Goal: Information Seeking & Learning: Learn about a topic

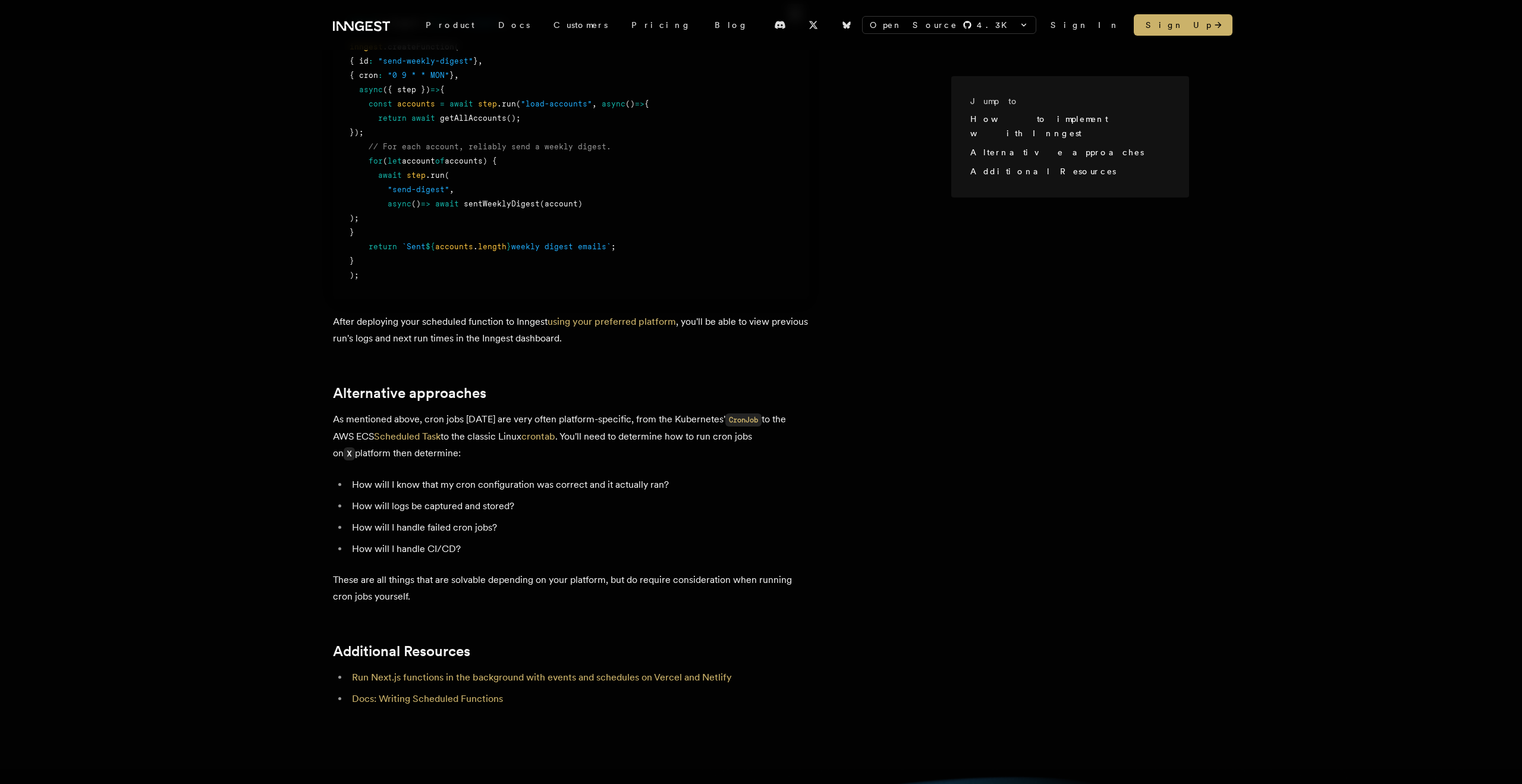
scroll to position [806, 0]
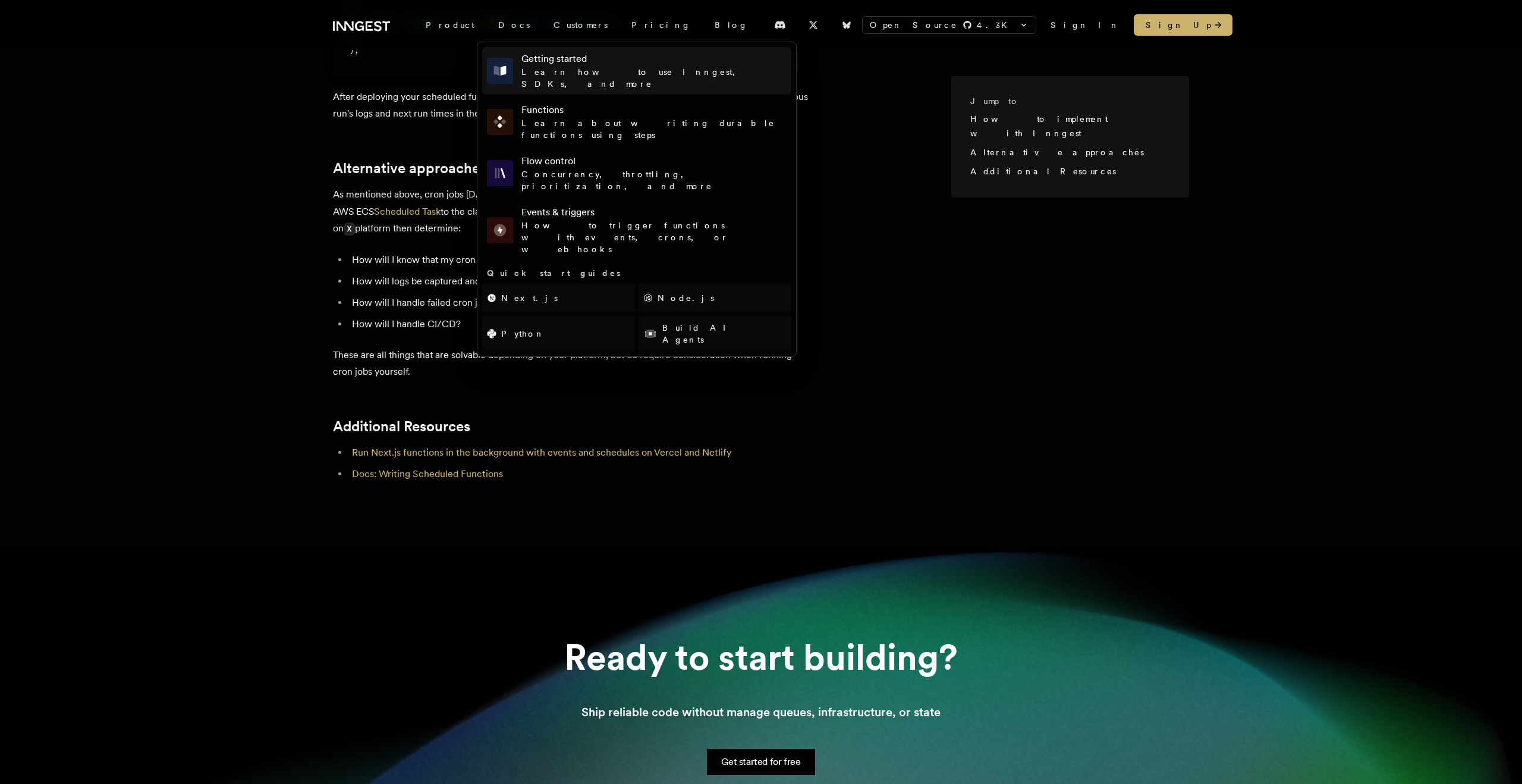
click at [491, 69] on icon at bounding box center [500, 70] width 19 height 19
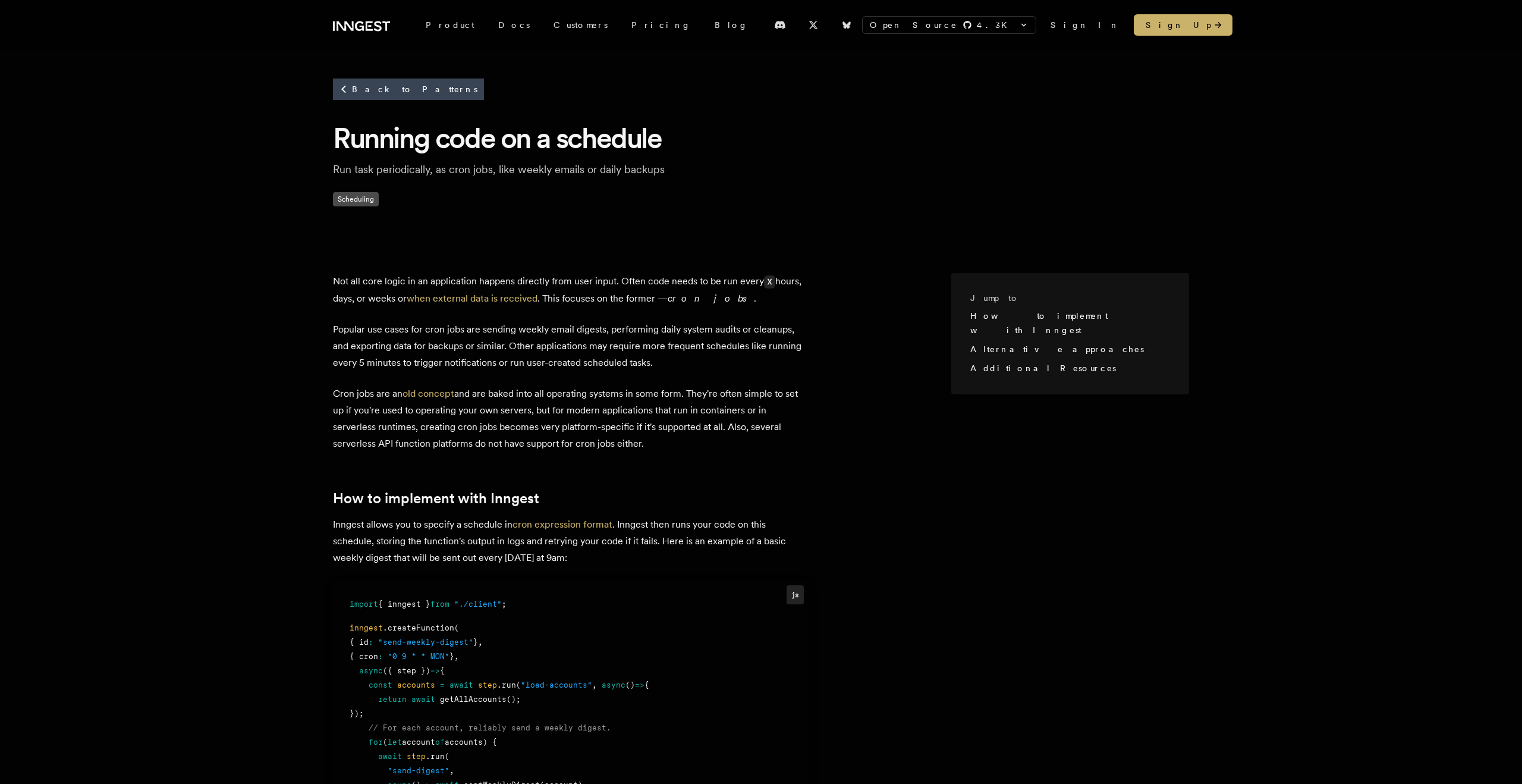
scroll to position [806, 0]
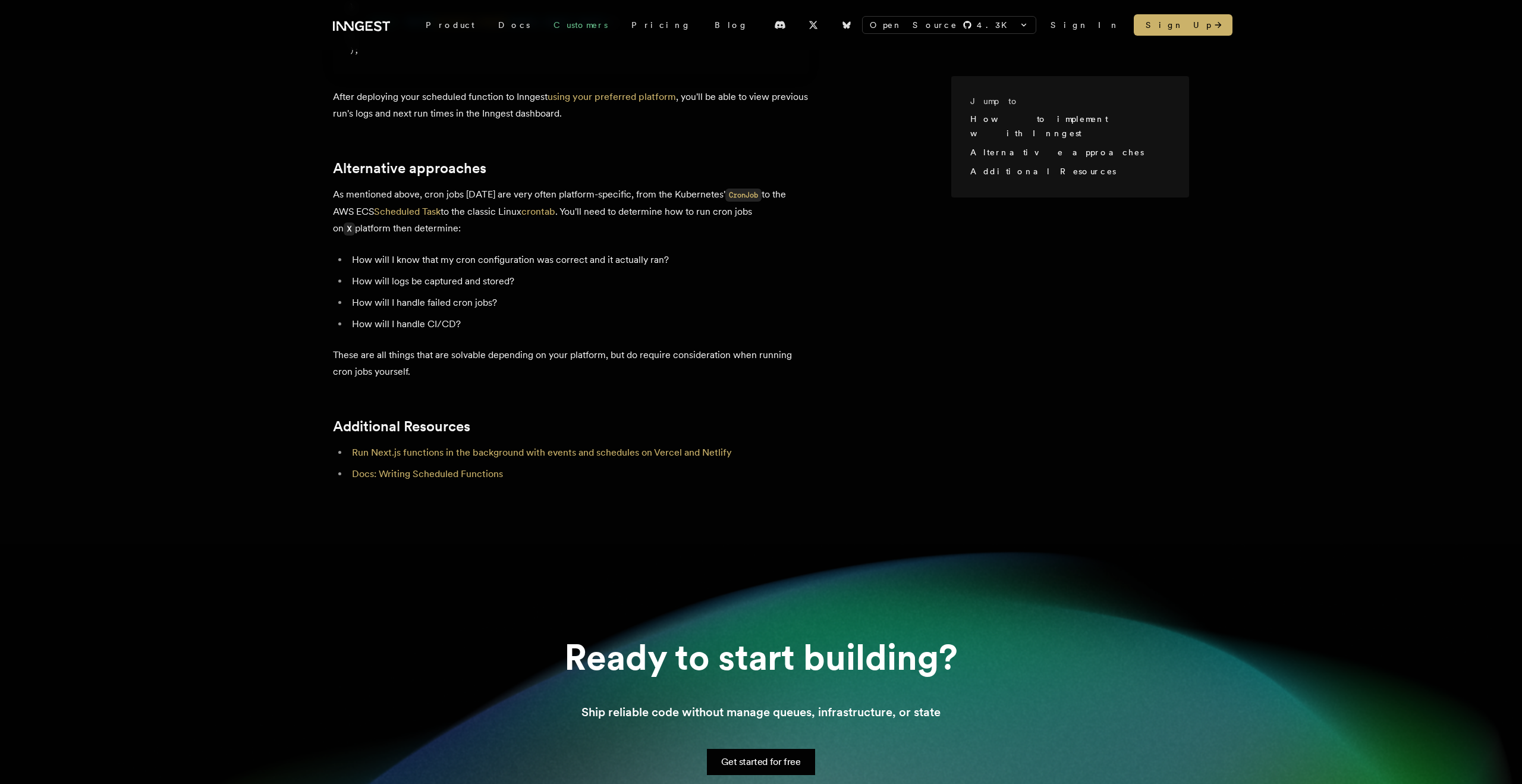
click at [541, 26] on link "Customers" at bounding box center [580, 25] width 78 height 22
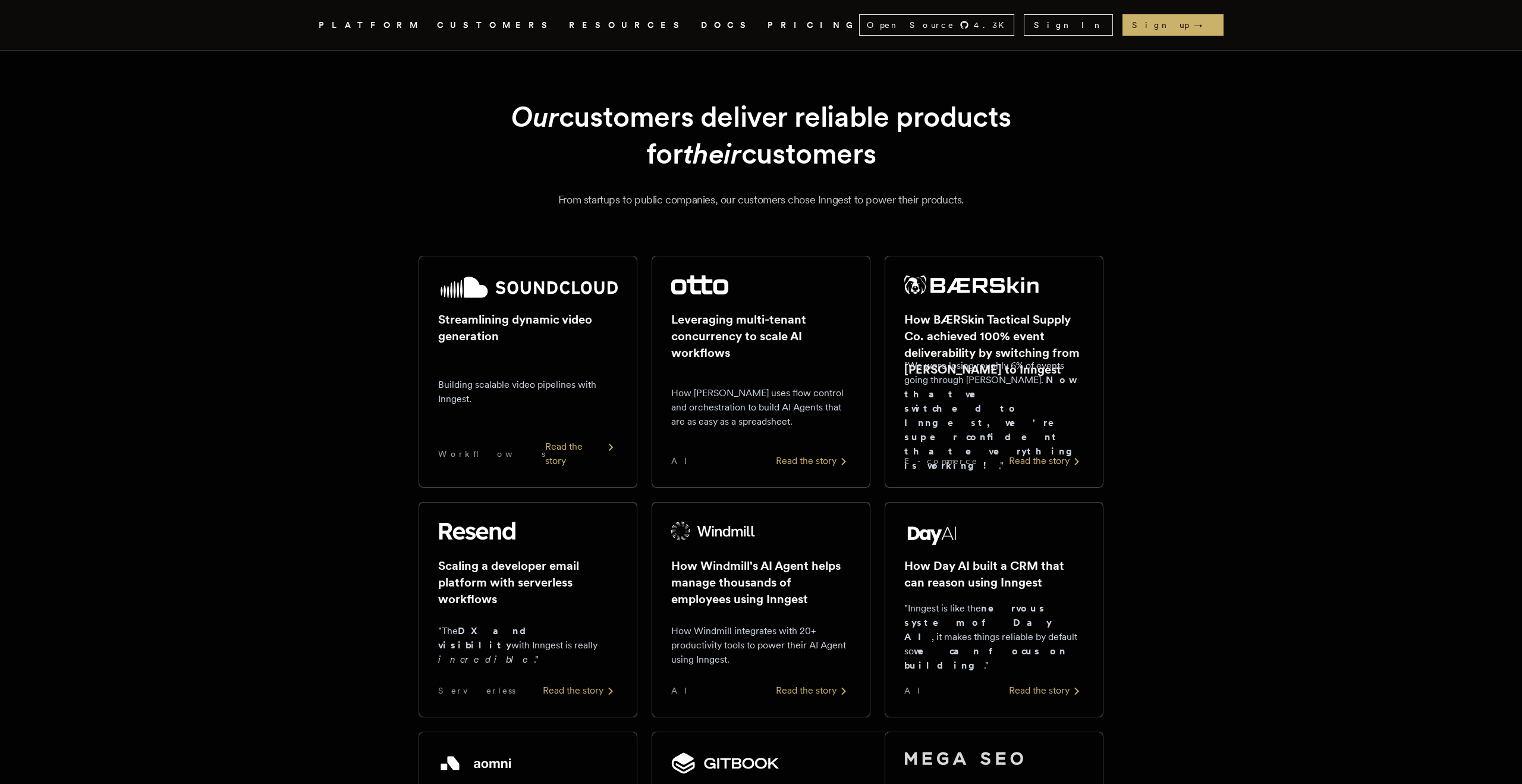
click at [432, 123] on div "Our customers deliver reliable products for their customers From startups to pu…" at bounding box center [761, 152] width 856 height 110
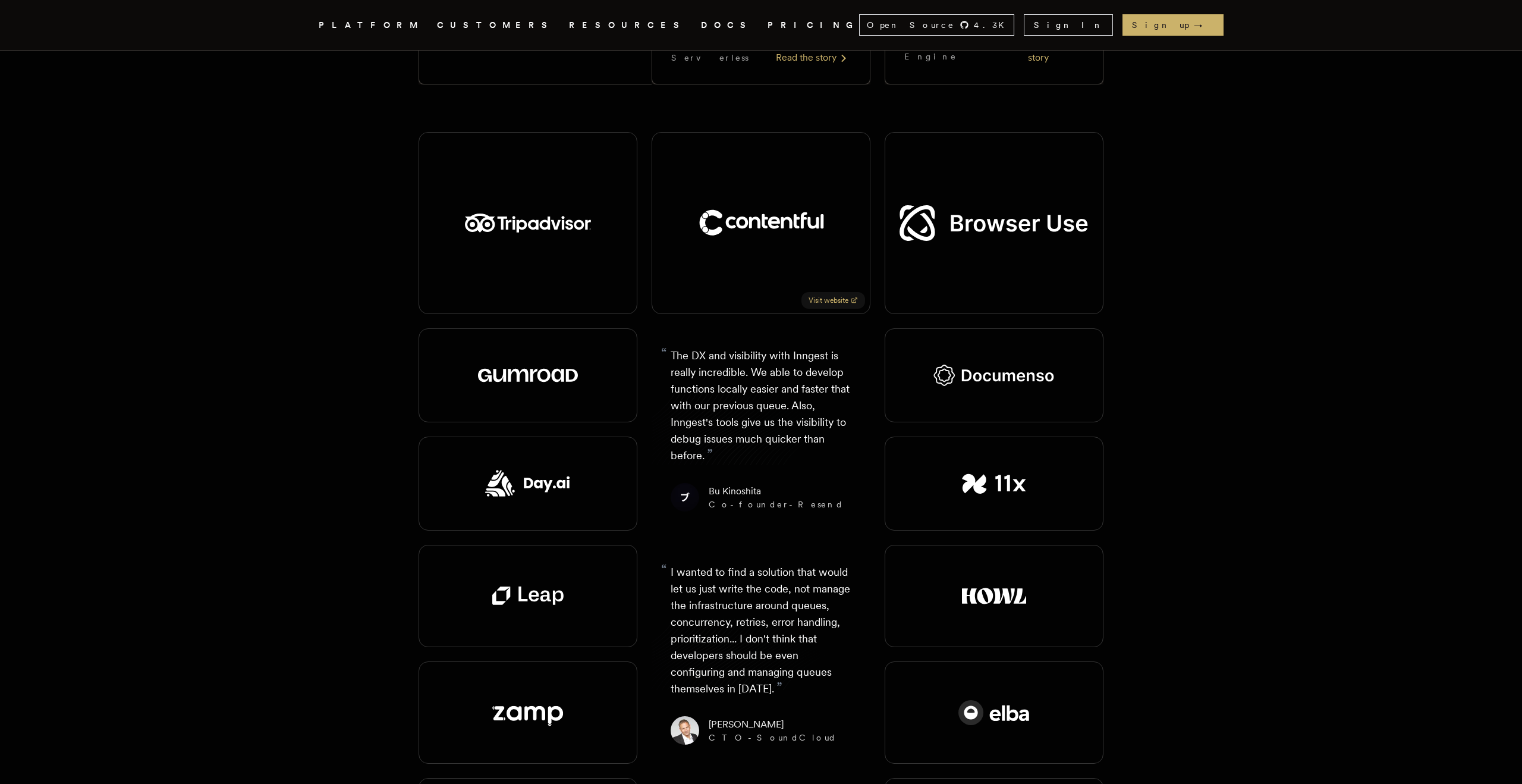
scroll to position [1561, 0]
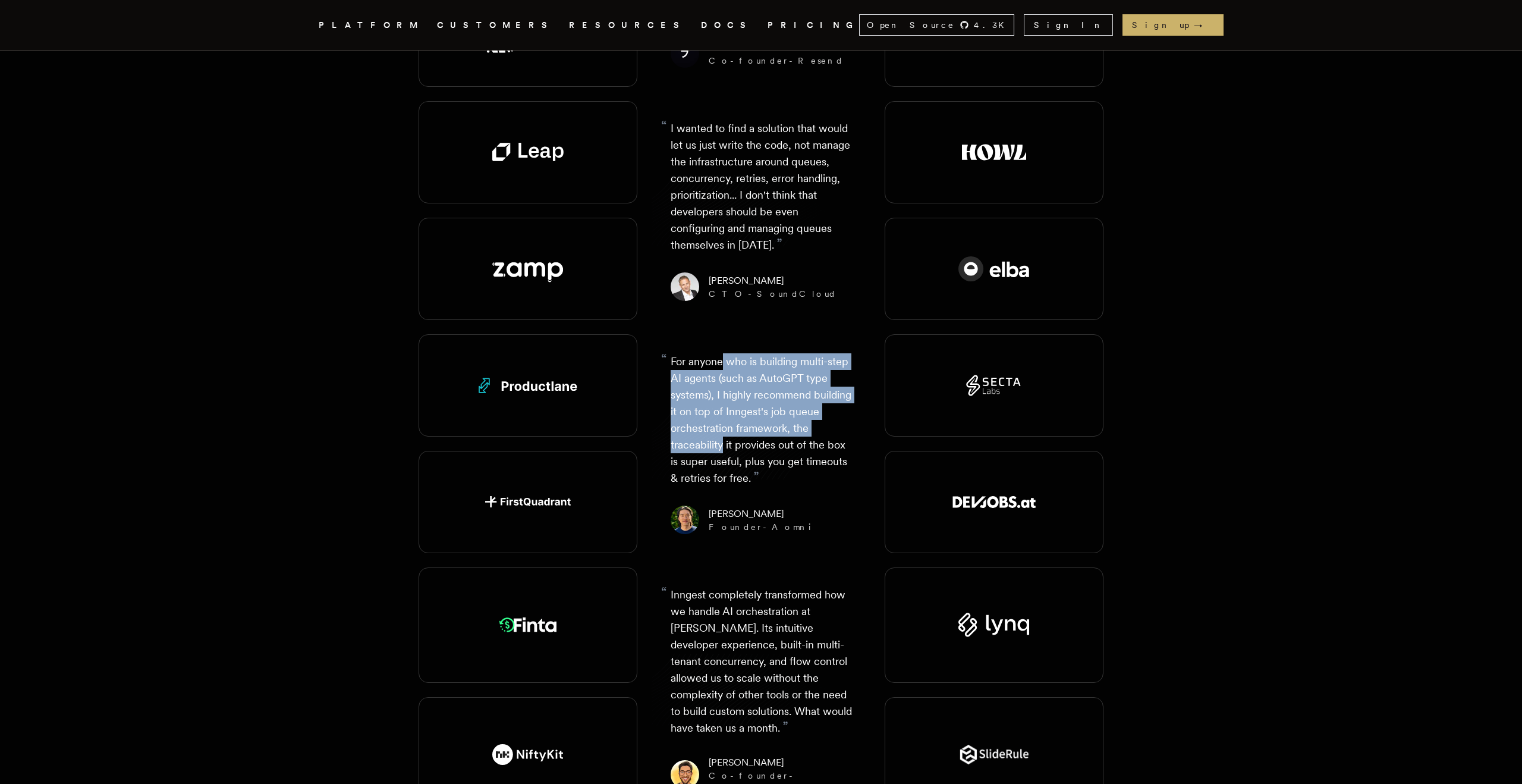
drag, startPoint x: 722, startPoint y: 398, endPoint x: 722, endPoint y: 321, distance: 77.0
click at [722, 353] on p "“ For anyone who is building multi-step AI agents (such as AutoGPT type systems…" at bounding box center [761, 420] width 181 height 133
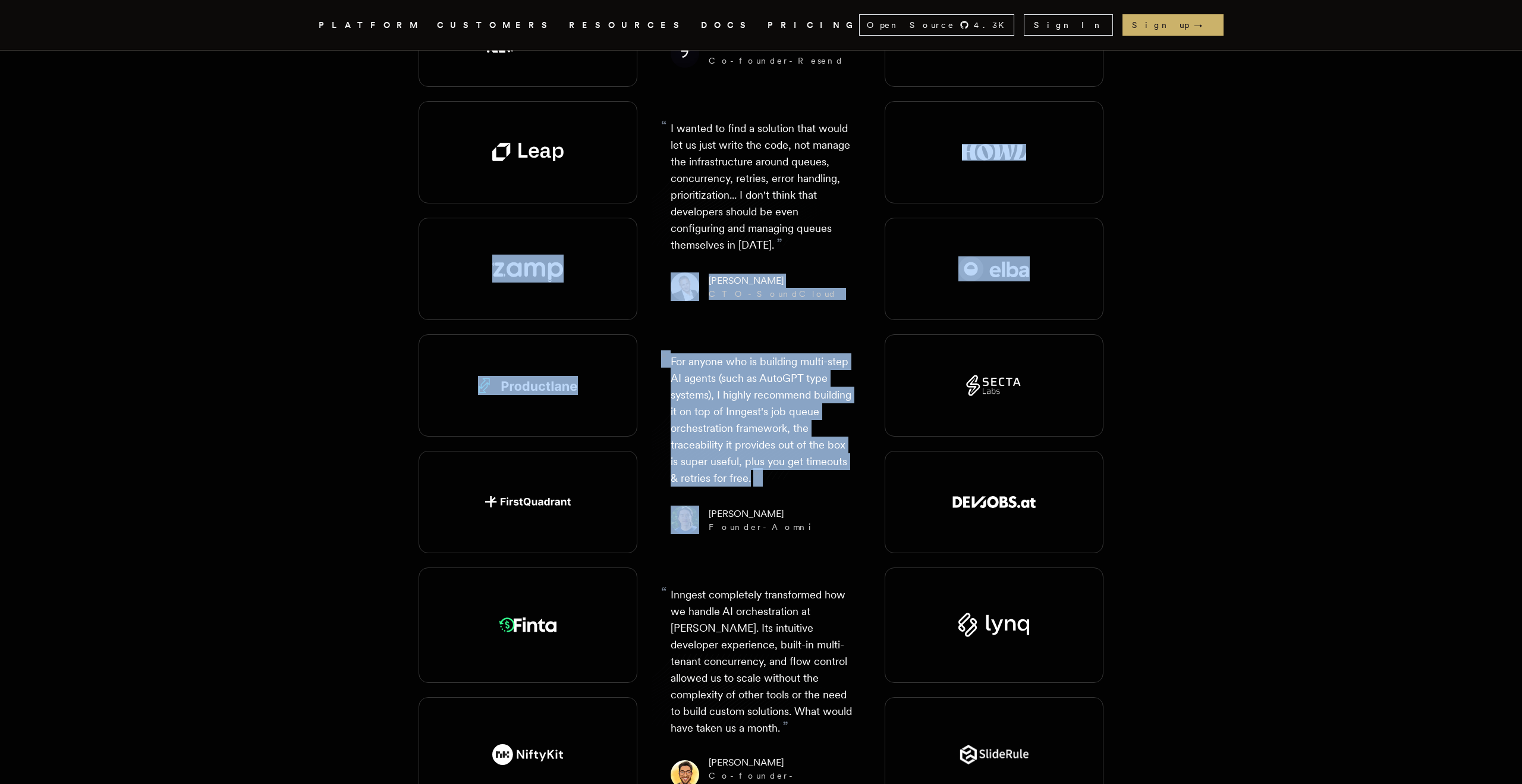
drag, startPoint x: 704, startPoint y: 461, endPoint x: 704, endPoint y: 273, distance: 188.0
click at [704, 273] on div "Visit website “ The DX and visibility with Inngest is really incredible. We abl…" at bounding box center [761, 399] width 685 height 1030
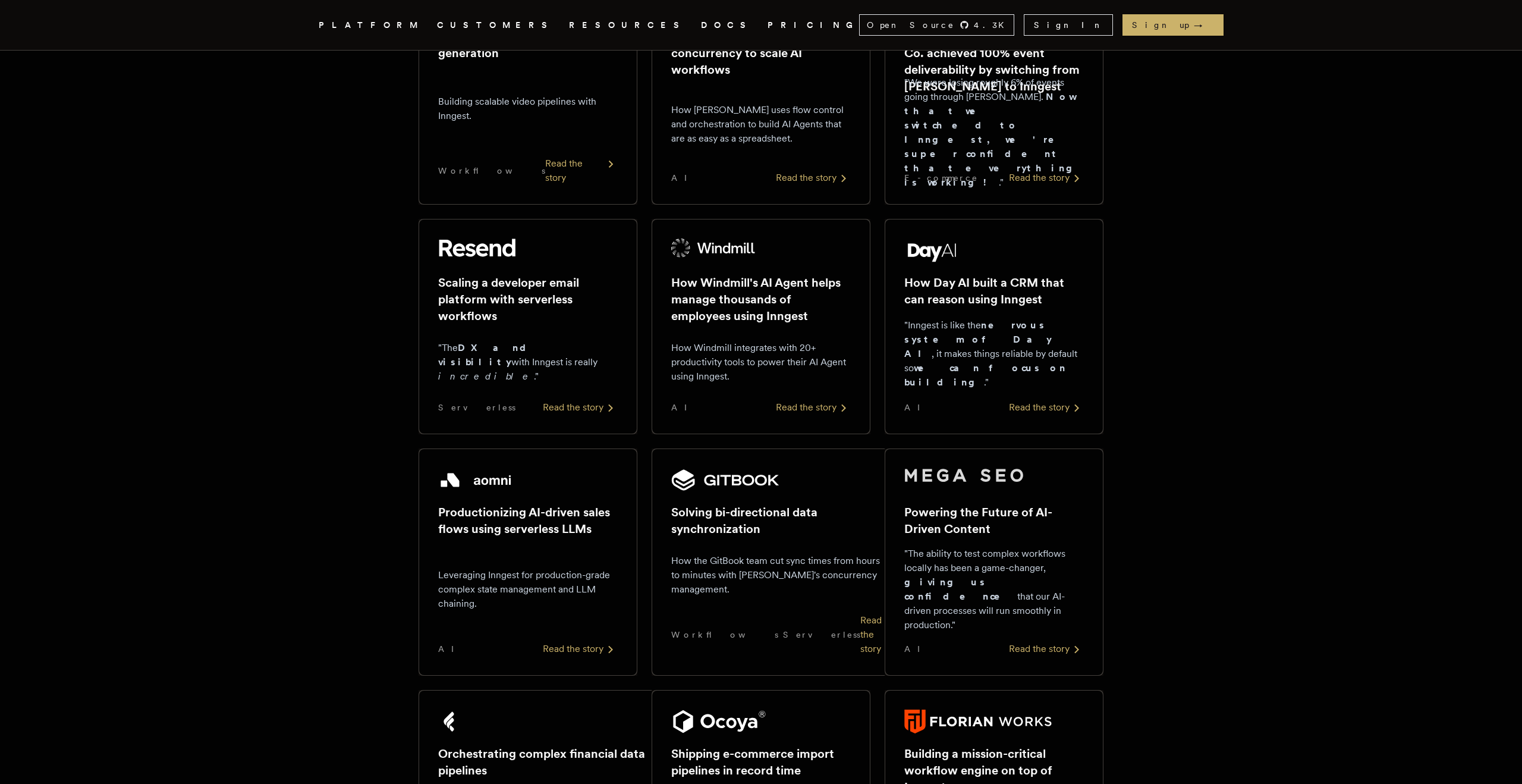
scroll to position [0, 0]
